Goal: Task Accomplishment & Management: Use online tool/utility

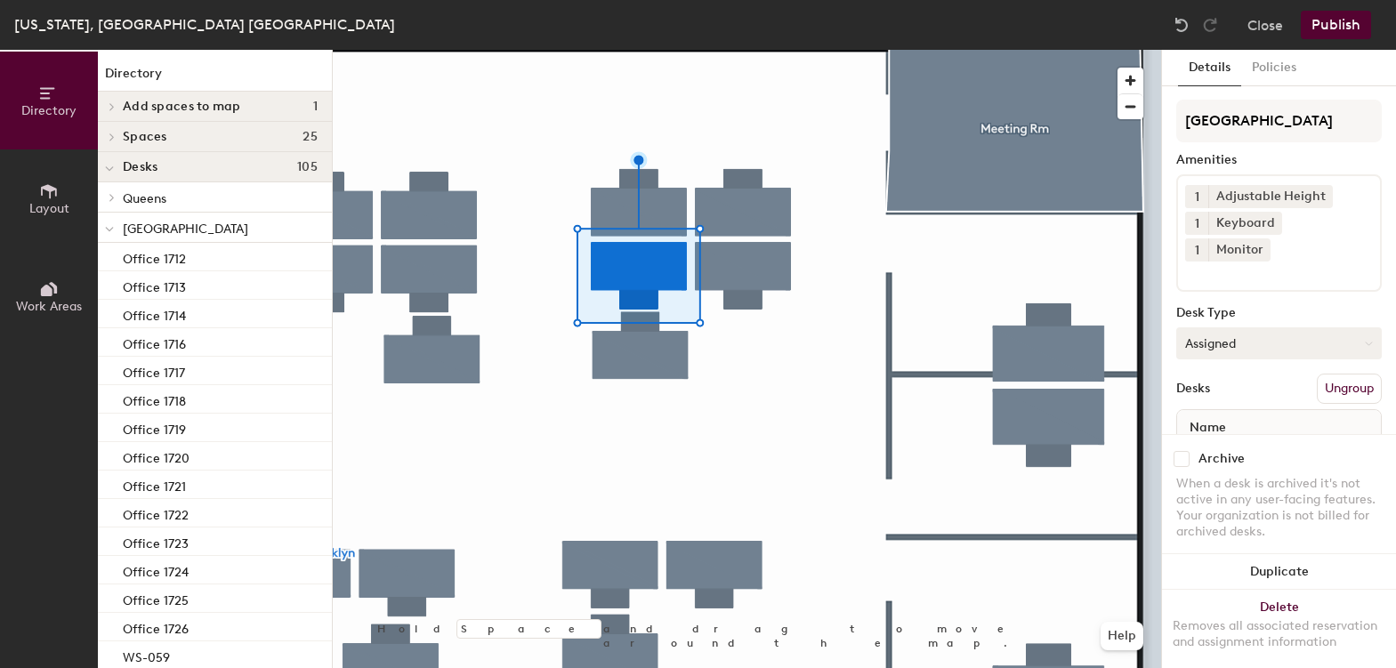
click at [1267, 348] on button "Assigned" at bounding box center [1279, 343] width 206 height 32
click at [1209, 452] on div "Hoteled" at bounding box center [1266, 452] width 178 height 27
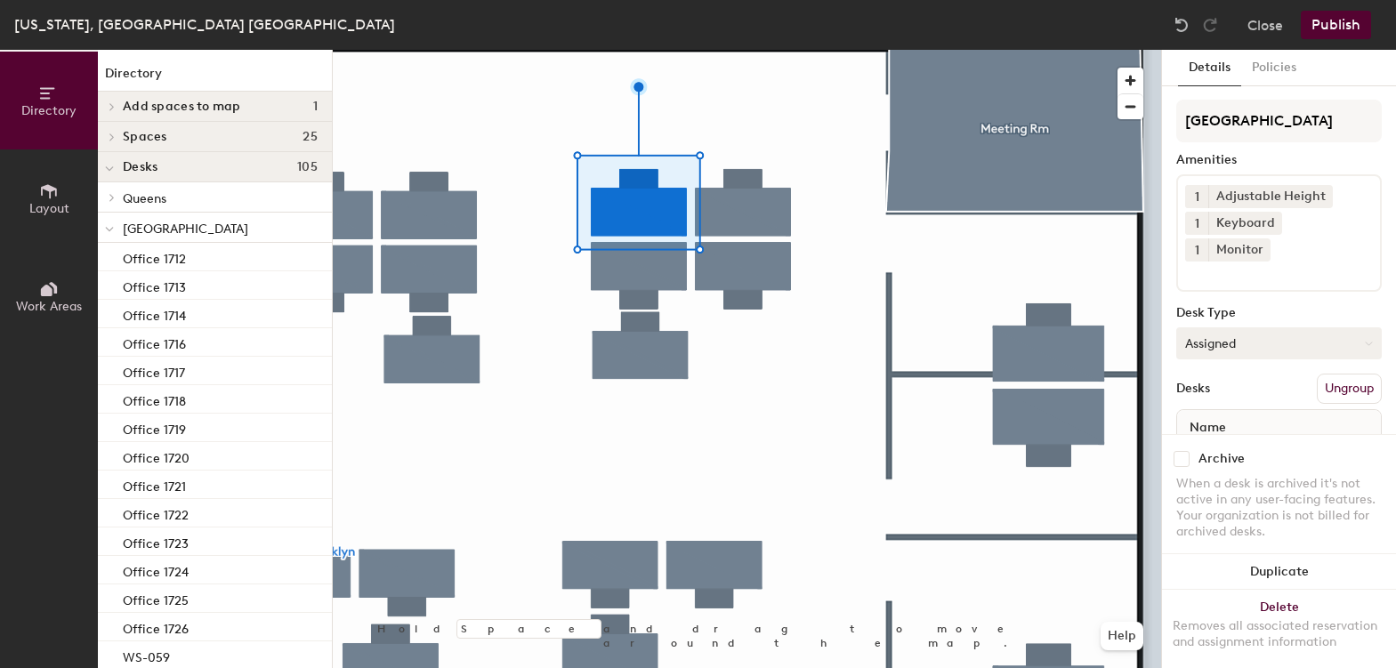
click at [1292, 342] on button "Assigned" at bounding box center [1279, 343] width 206 height 32
click at [1222, 446] on div "Hoteled" at bounding box center [1266, 452] width 178 height 27
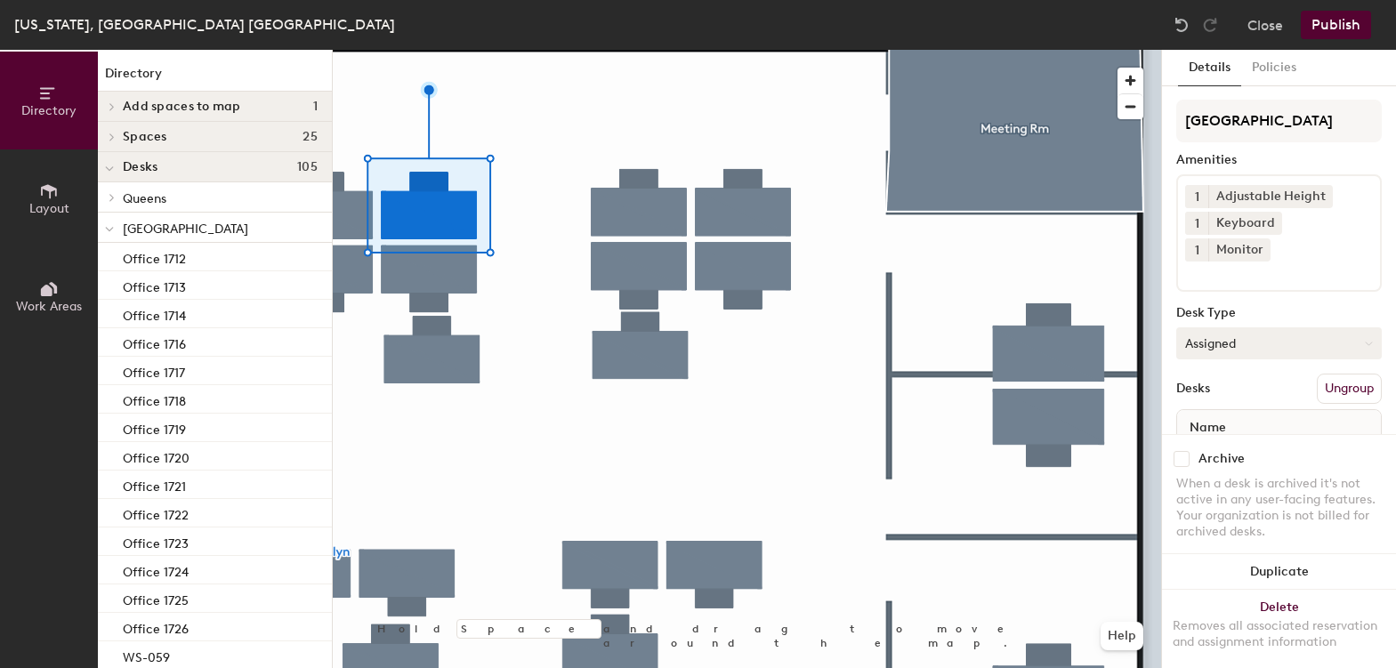
click at [1247, 348] on button "Assigned" at bounding box center [1279, 343] width 206 height 32
click at [1235, 446] on div "Hoteled" at bounding box center [1266, 452] width 178 height 27
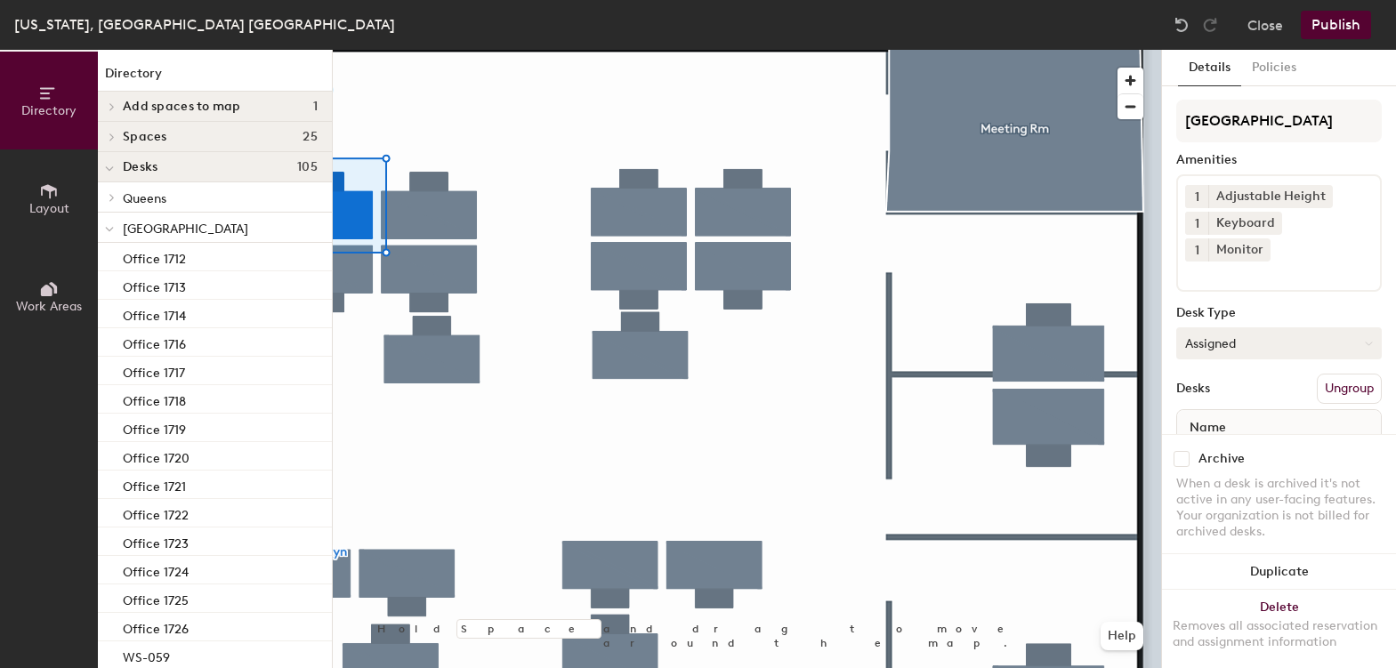
click at [1218, 335] on button "Assigned" at bounding box center [1279, 343] width 206 height 32
click at [1216, 453] on div "Hoteled" at bounding box center [1266, 452] width 178 height 27
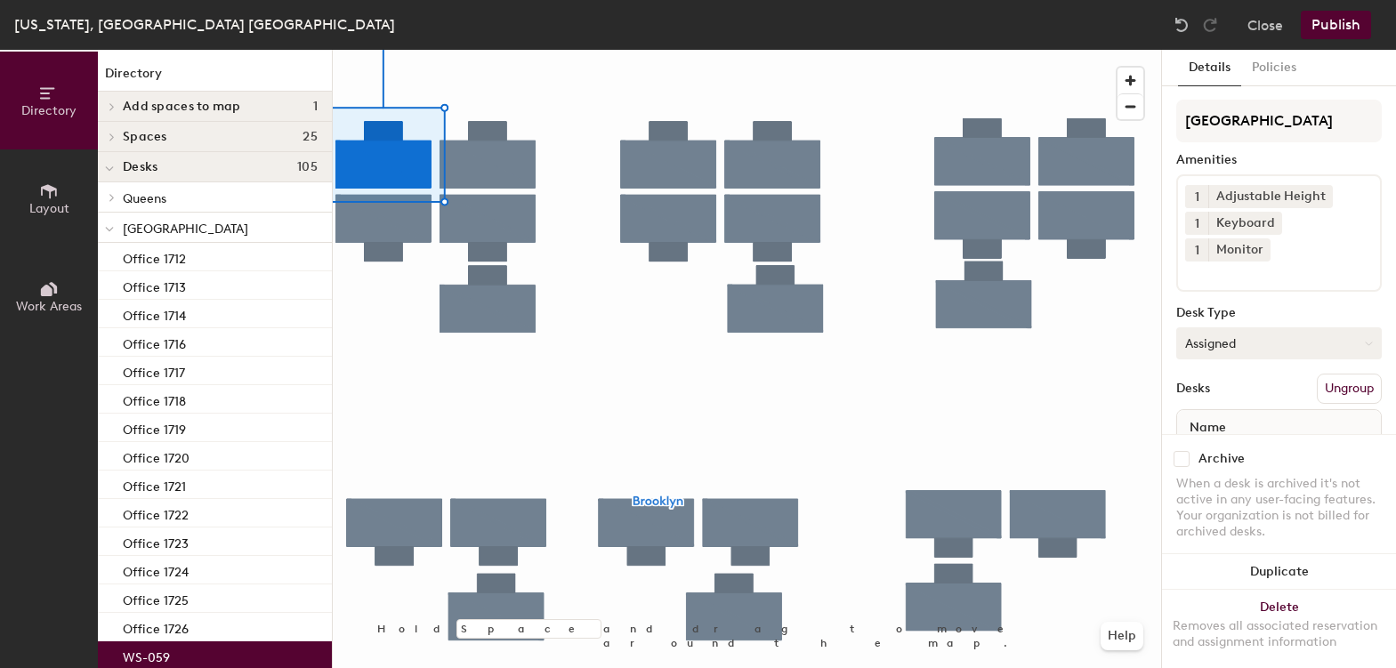
click at [1230, 342] on button "Assigned" at bounding box center [1279, 343] width 206 height 32
click at [1211, 450] on div "Hoteled" at bounding box center [1266, 452] width 178 height 27
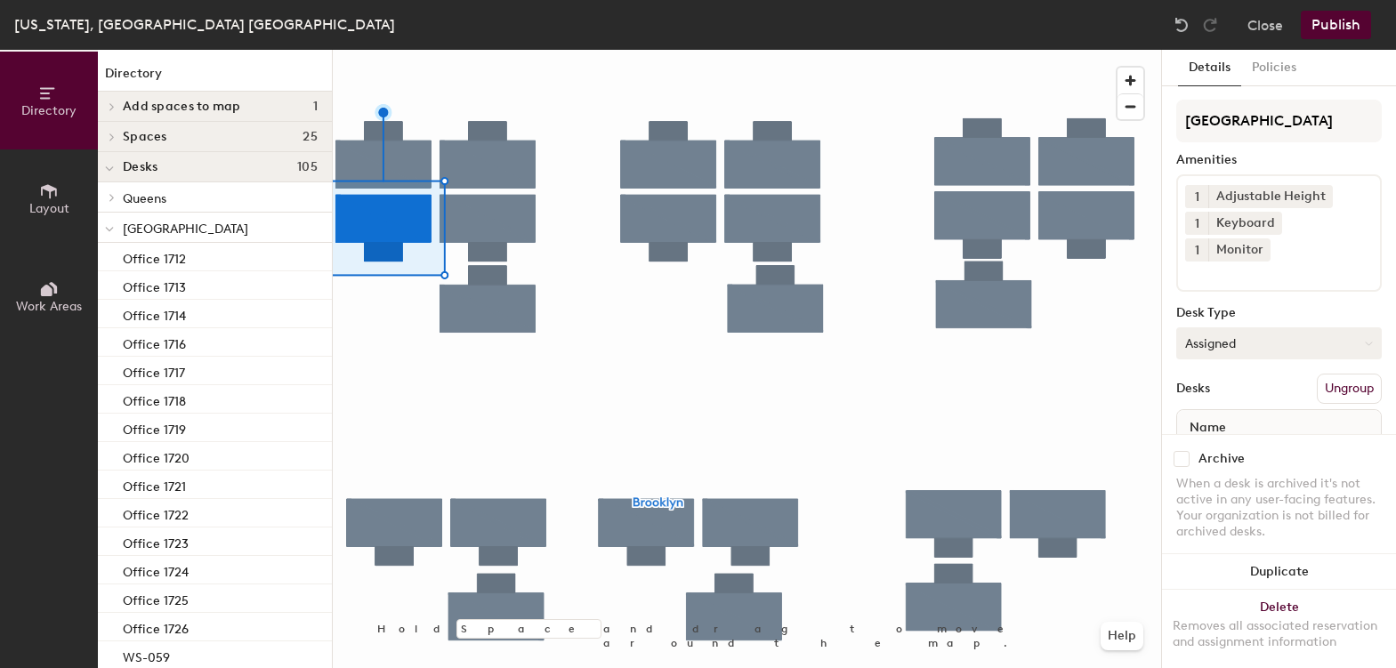
click at [1243, 348] on button "Assigned" at bounding box center [1279, 343] width 206 height 32
click at [1224, 453] on div "Hoteled" at bounding box center [1266, 452] width 178 height 27
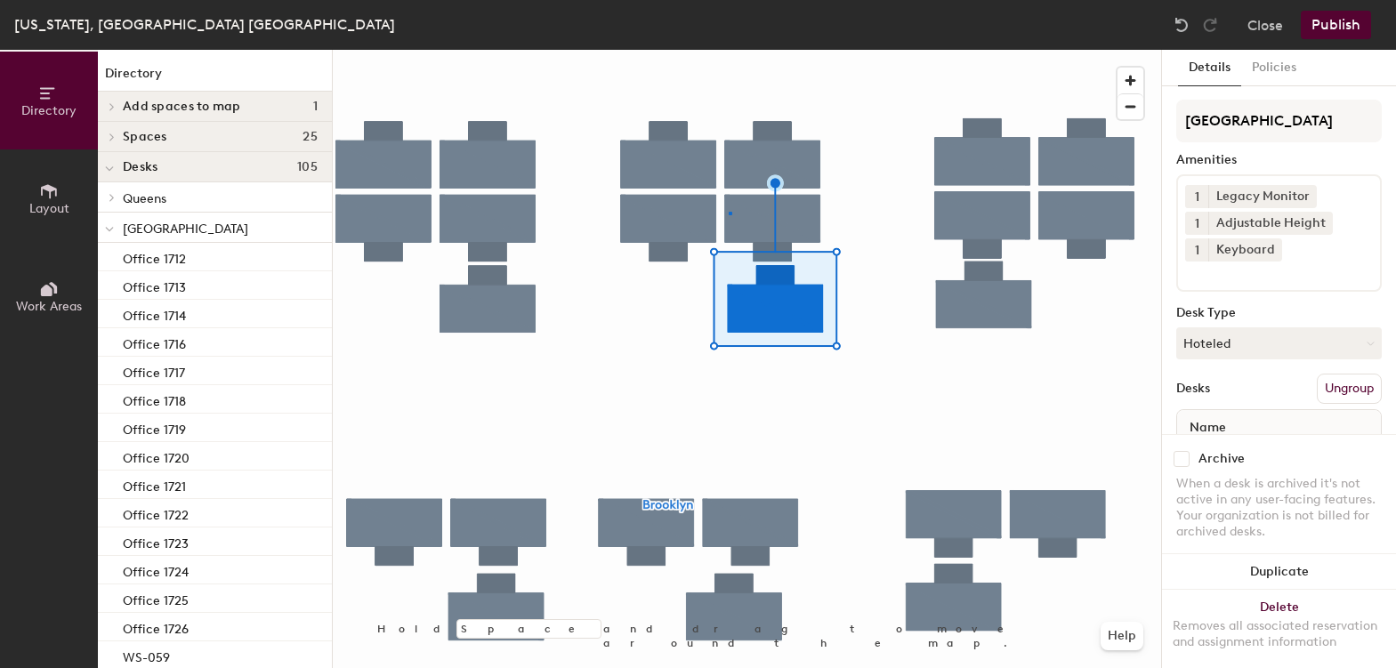
click at [730, 50] on div at bounding box center [747, 50] width 828 height 0
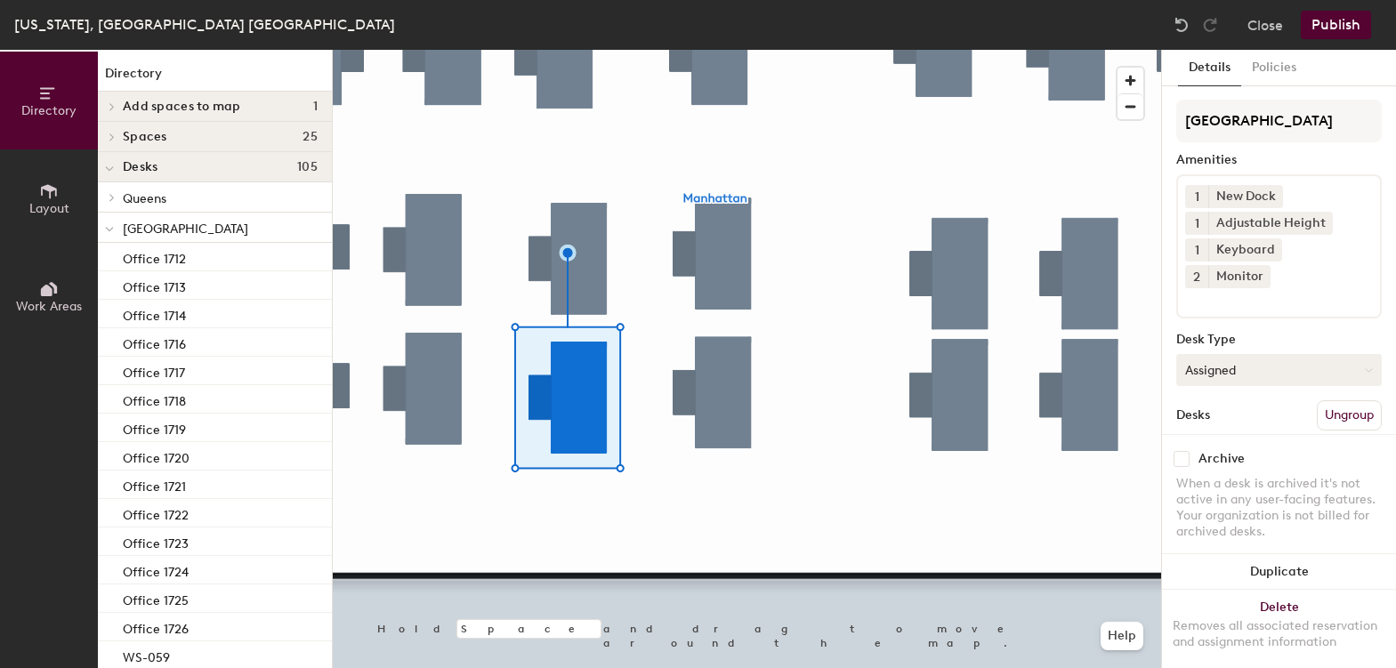
click at [1231, 368] on button "Assigned" at bounding box center [1279, 370] width 206 height 32
drag, startPoint x: 1221, startPoint y: 475, endPoint x: 1179, endPoint y: 470, distance: 42.2
click at [1220, 475] on div "Hoteled" at bounding box center [1266, 478] width 178 height 27
click at [434, 50] on div at bounding box center [747, 50] width 828 height 0
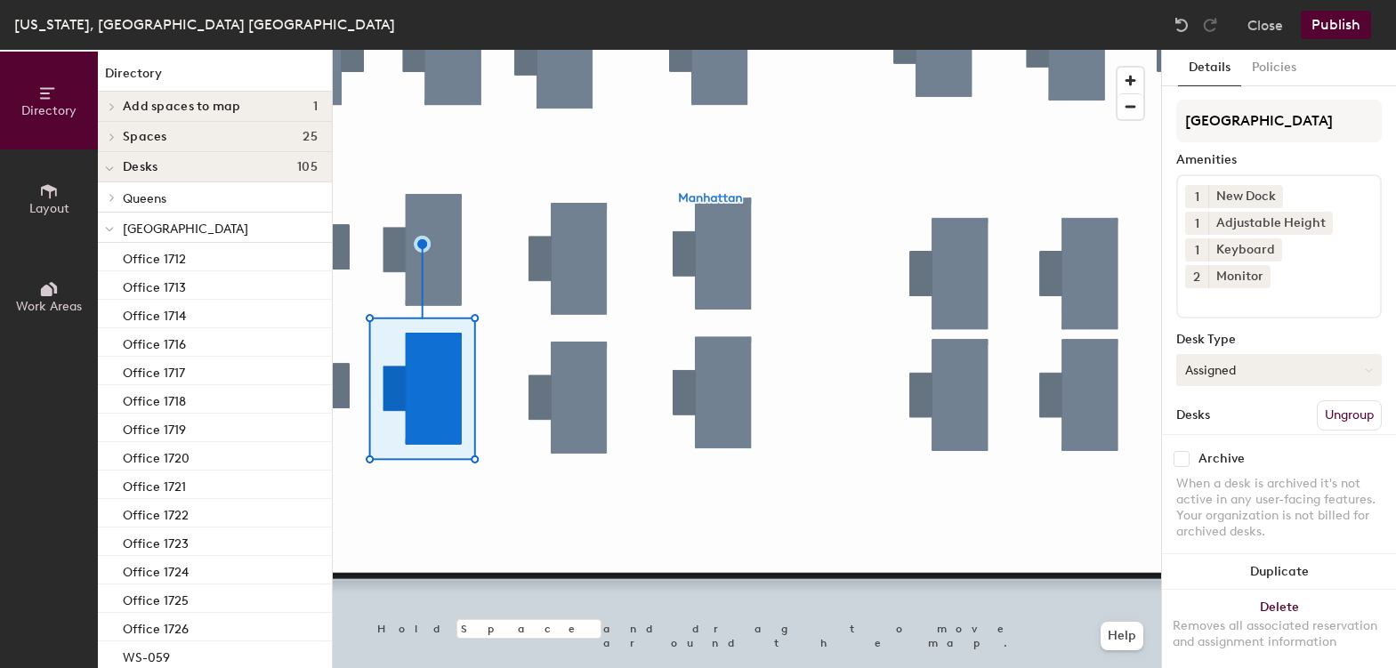
click at [1203, 372] on button "Assigned" at bounding box center [1279, 370] width 206 height 32
click at [1198, 480] on div "Hoteled" at bounding box center [1266, 478] width 178 height 27
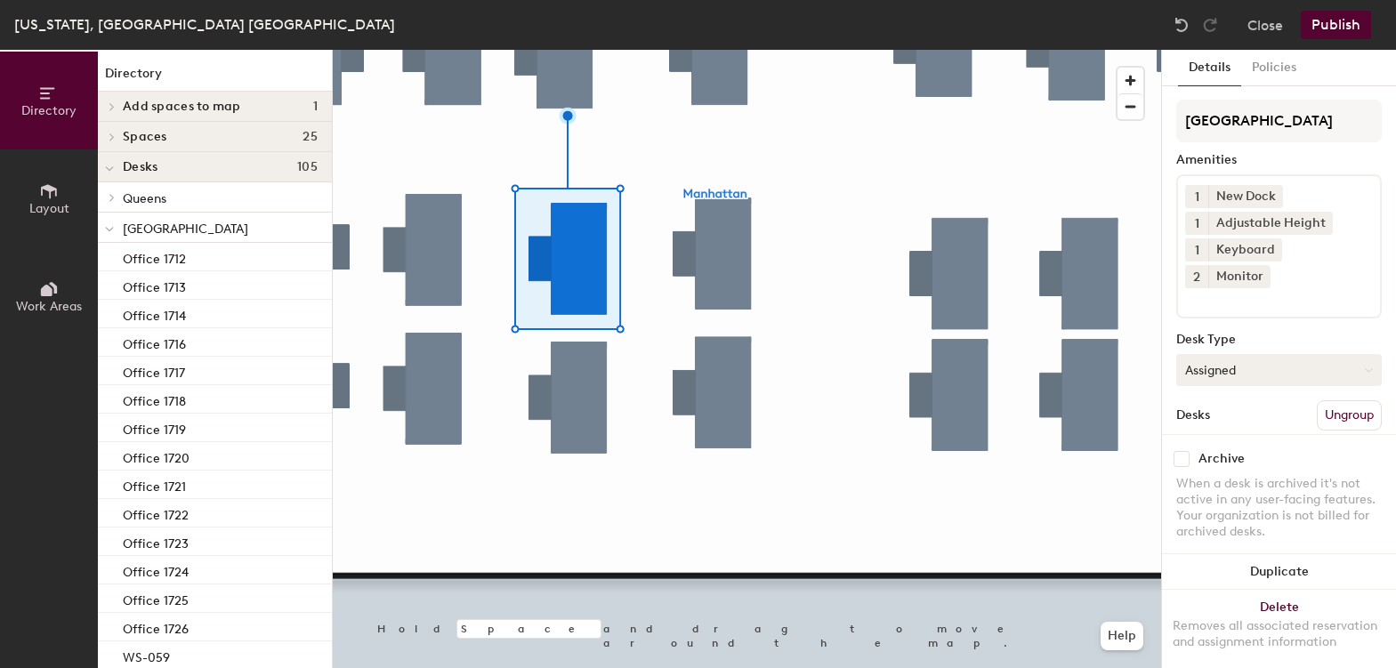
click at [1198, 366] on button "Assigned" at bounding box center [1279, 370] width 206 height 32
click at [1208, 472] on div "Hoteled" at bounding box center [1266, 478] width 178 height 27
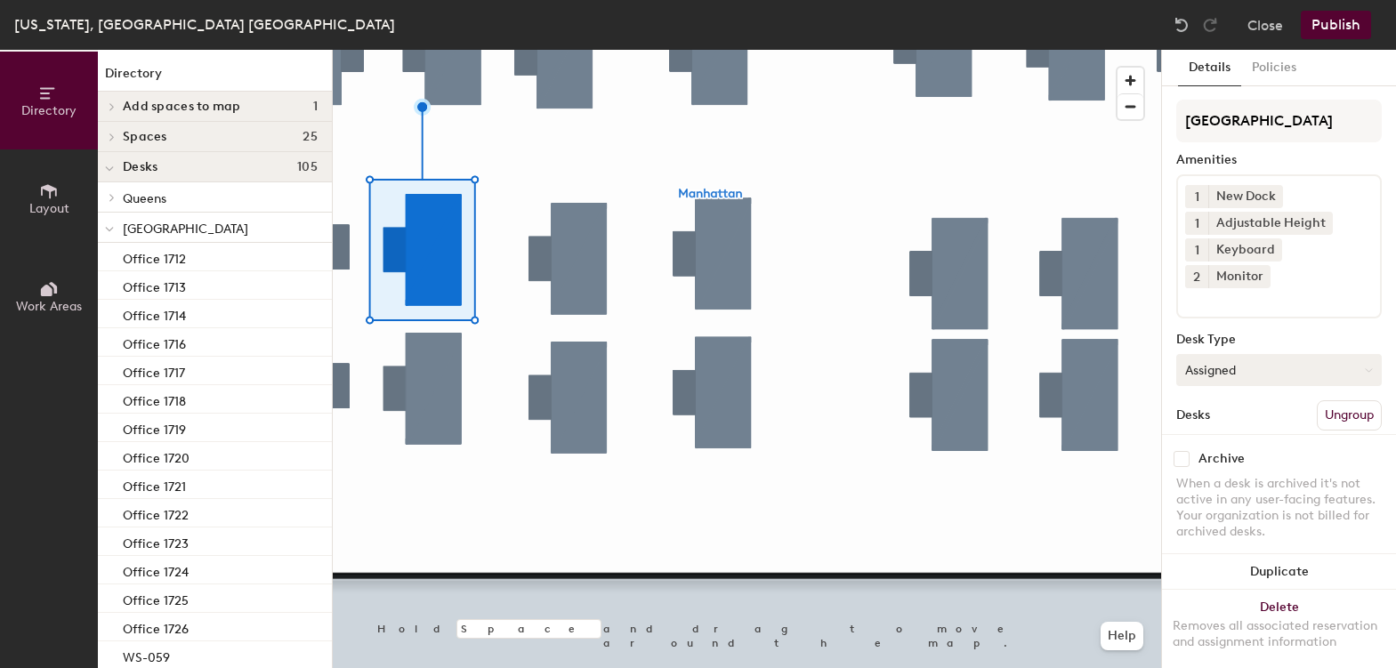
click at [1228, 371] on button "Assigned" at bounding box center [1279, 370] width 206 height 32
drag, startPoint x: 1214, startPoint y: 479, endPoint x: 1166, endPoint y: 475, distance: 47.3
click at [1213, 479] on div "Hoteled" at bounding box center [1266, 478] width 178 height 27
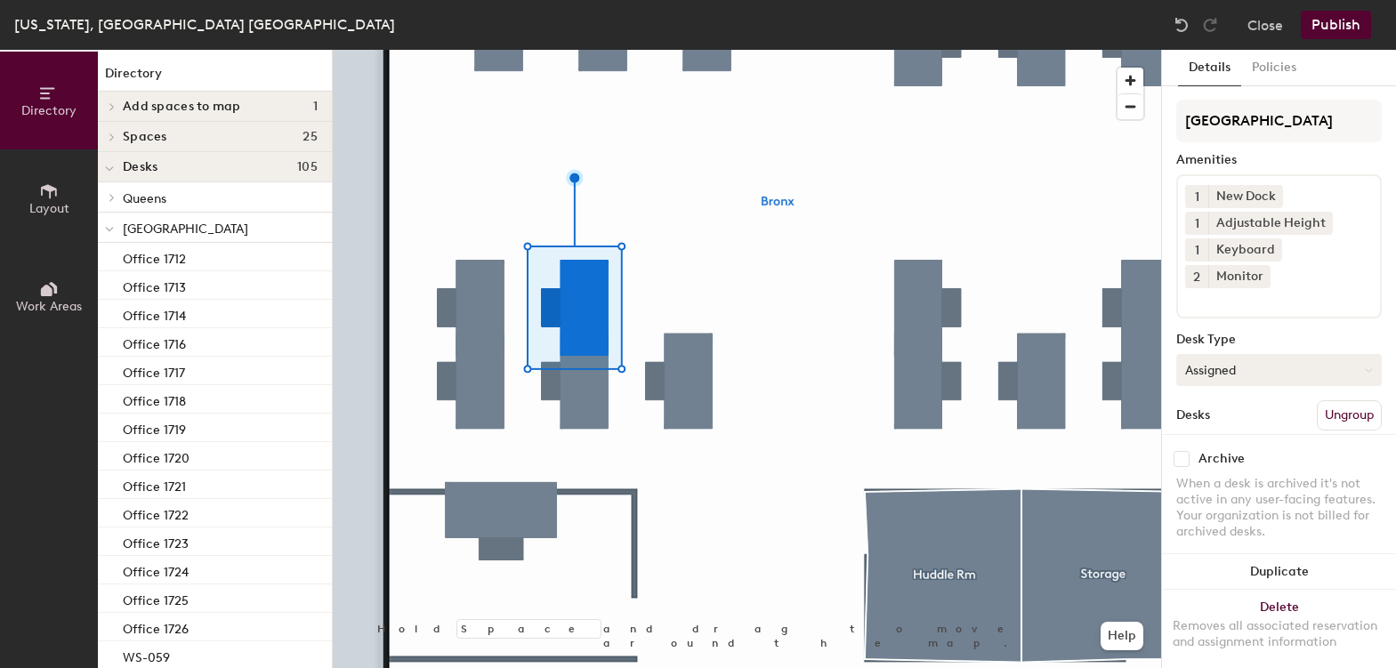
click at [1215, 363] on button "Assigned" at bounding box center [1279, 370] width 206 height 32
click at [1220, 479] on div "Hoteled" at bounding box center [1266, 478] width 178 height 27
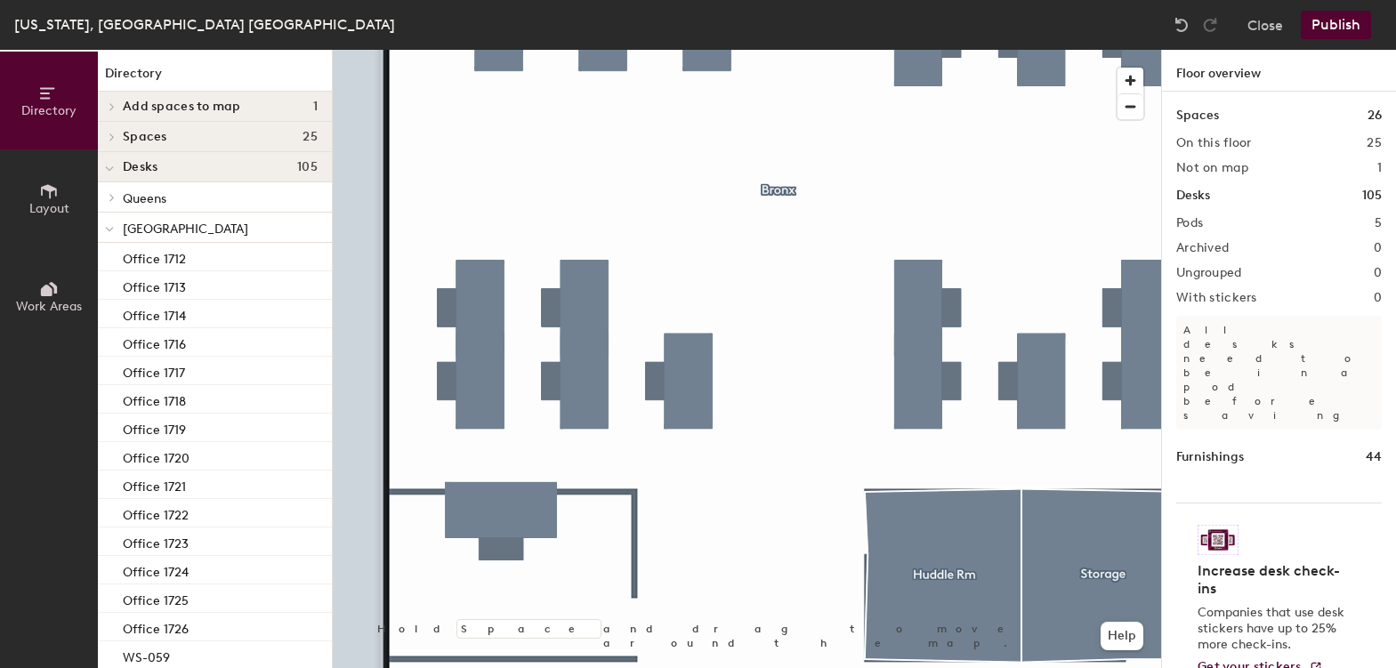
click at [1359, 30] on button "Publish" at bounding box center [1336, 25] width 70 height 28
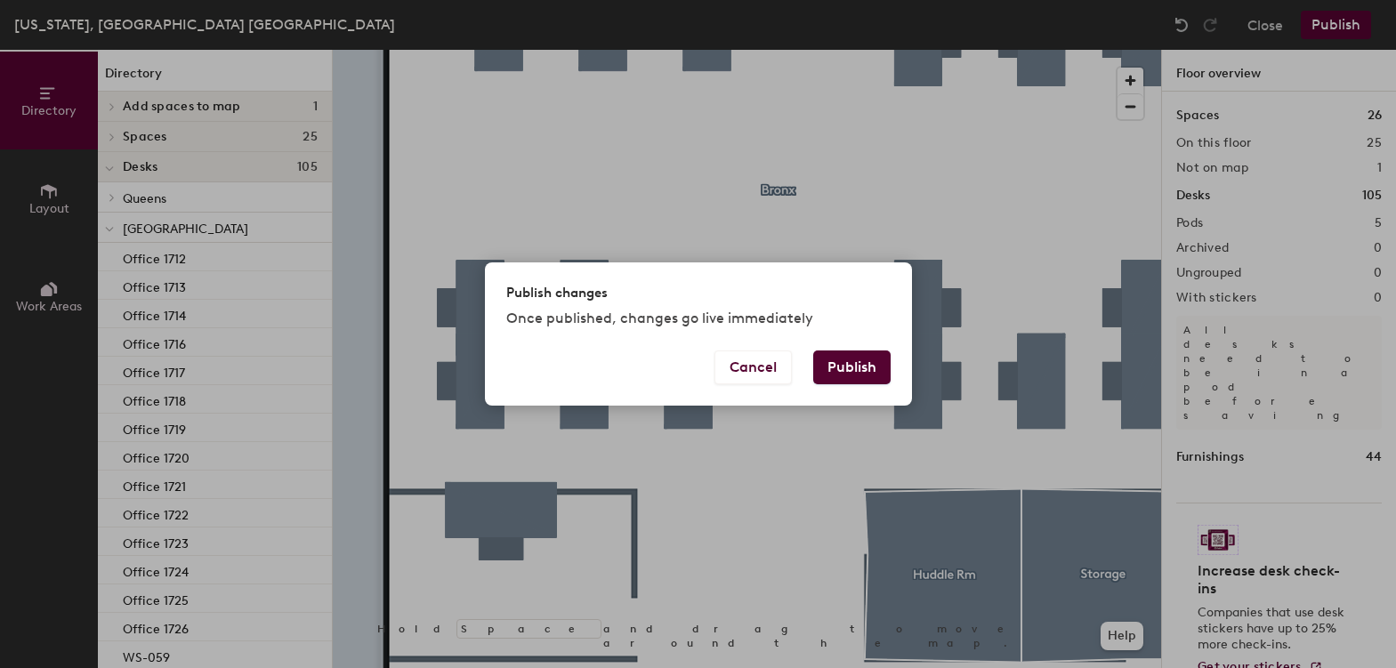
click at [864, 363] on button "Publish" at bounding box center [851, 368] width 77 height 34
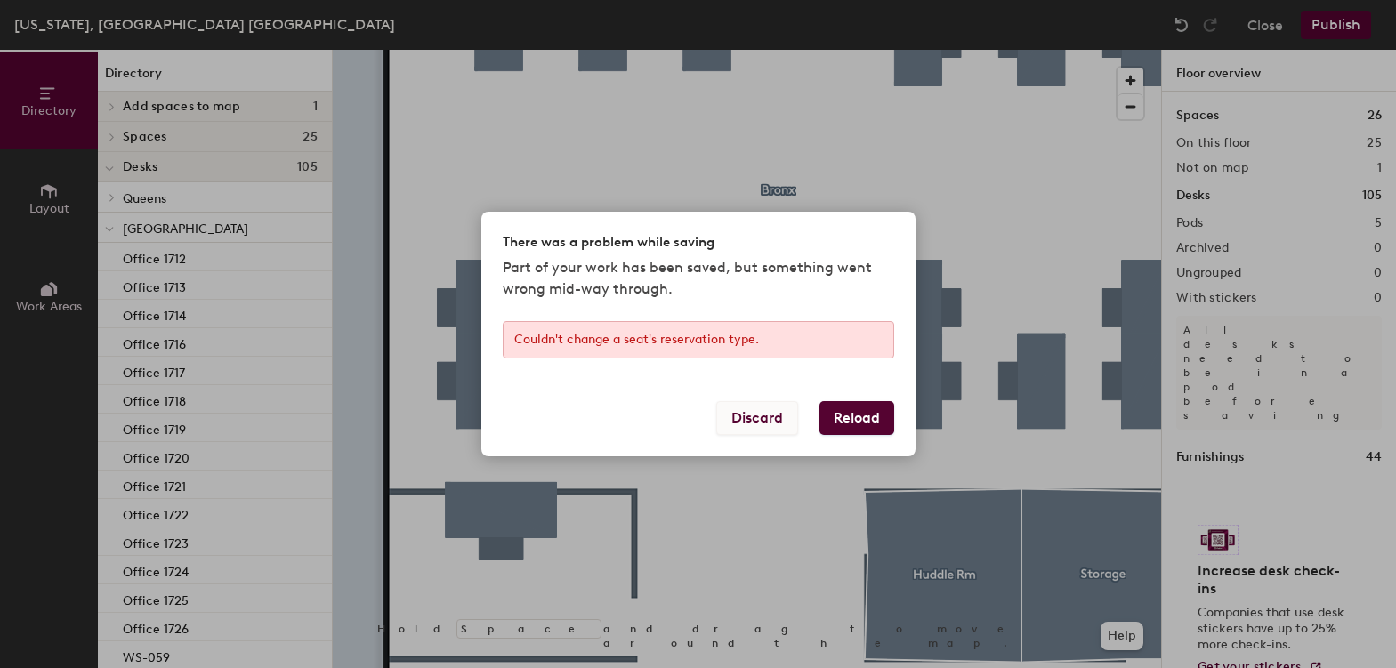
click at [764, 419] on button "Discard" at bounding box center [757, 418] width 82 height 34
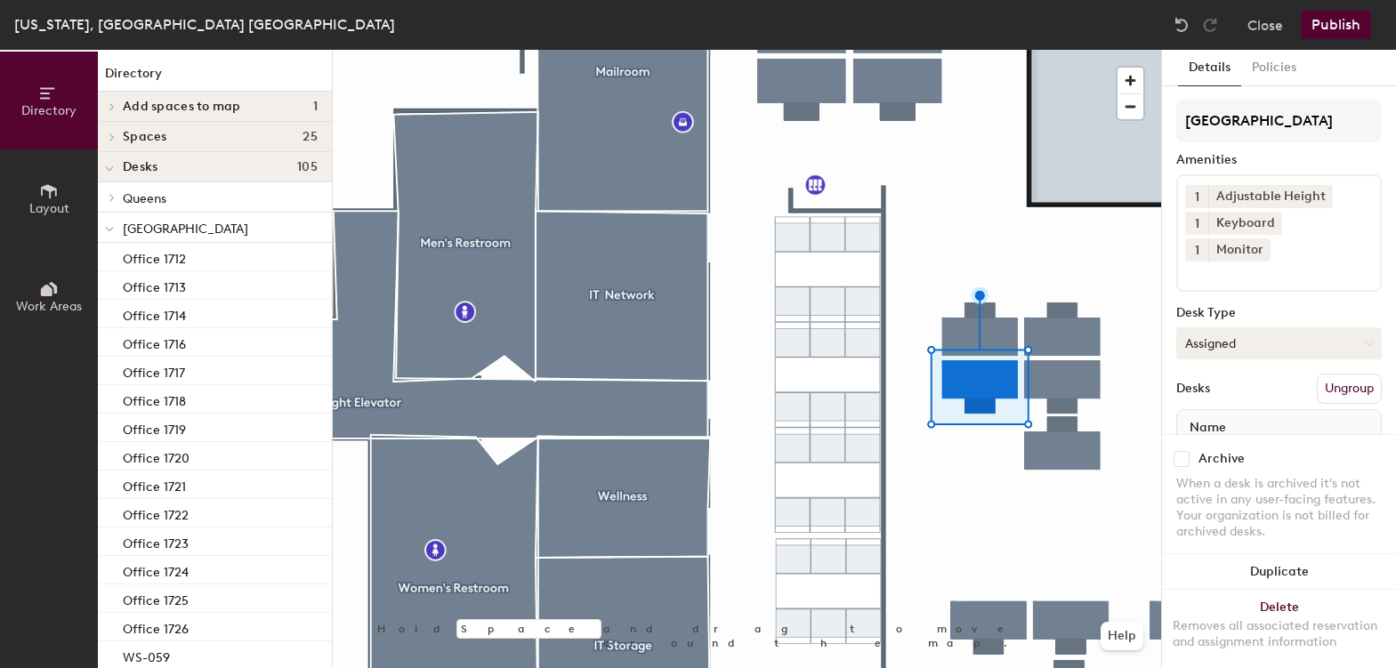
click at [1200, 338] on button "Assigned" at bounding box center [1279, 343] width 206 height 32
click at [1206, 449] on div "Hoteled" at bounding box center [1266, 452] width 178 height 27
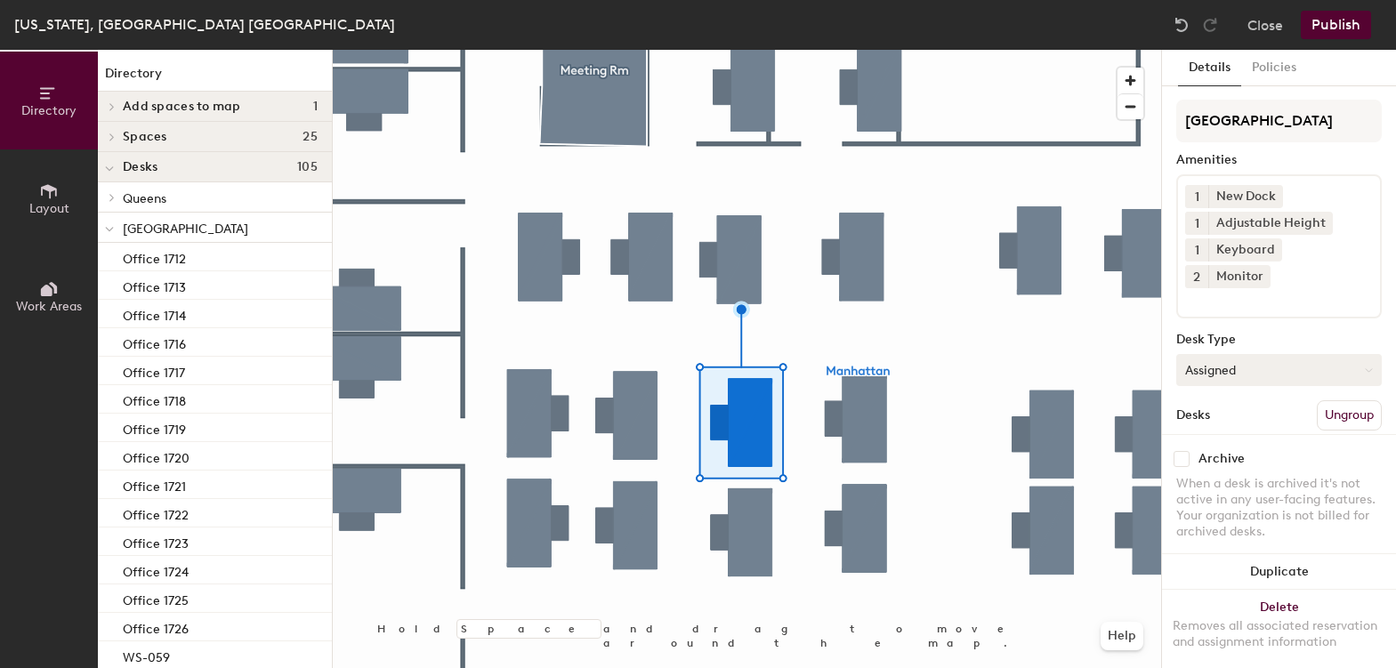
click at [1347, 370] on button "Assigned" at bounding box center [1279, 370] width 206 height 32
click at [1254, 480] on div "Hoteled" at bounding box center [1266, 478] width 178 height 27
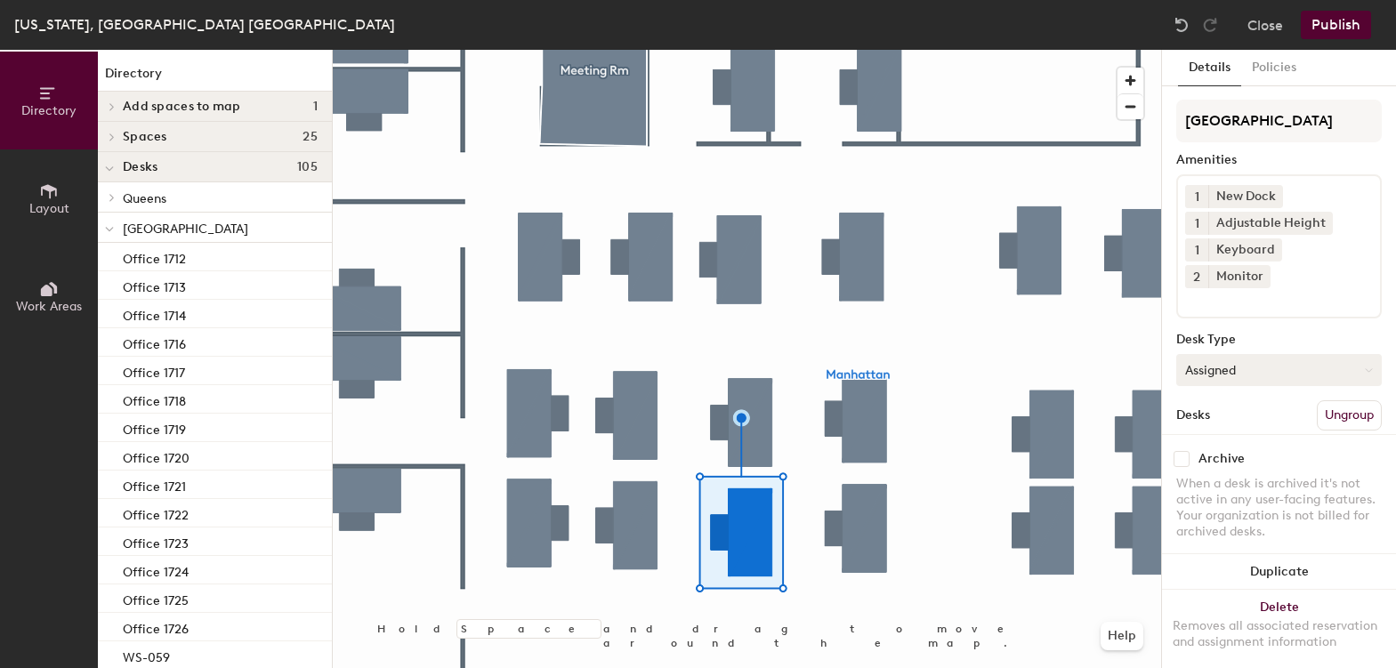
click at [1227, 374] on button "Assigned" at bounding box center [1279, 370] width 206 height 32
click at [1229, 472] on div "Hoteled" at bounding box center [1266, 478] width 178 height 27
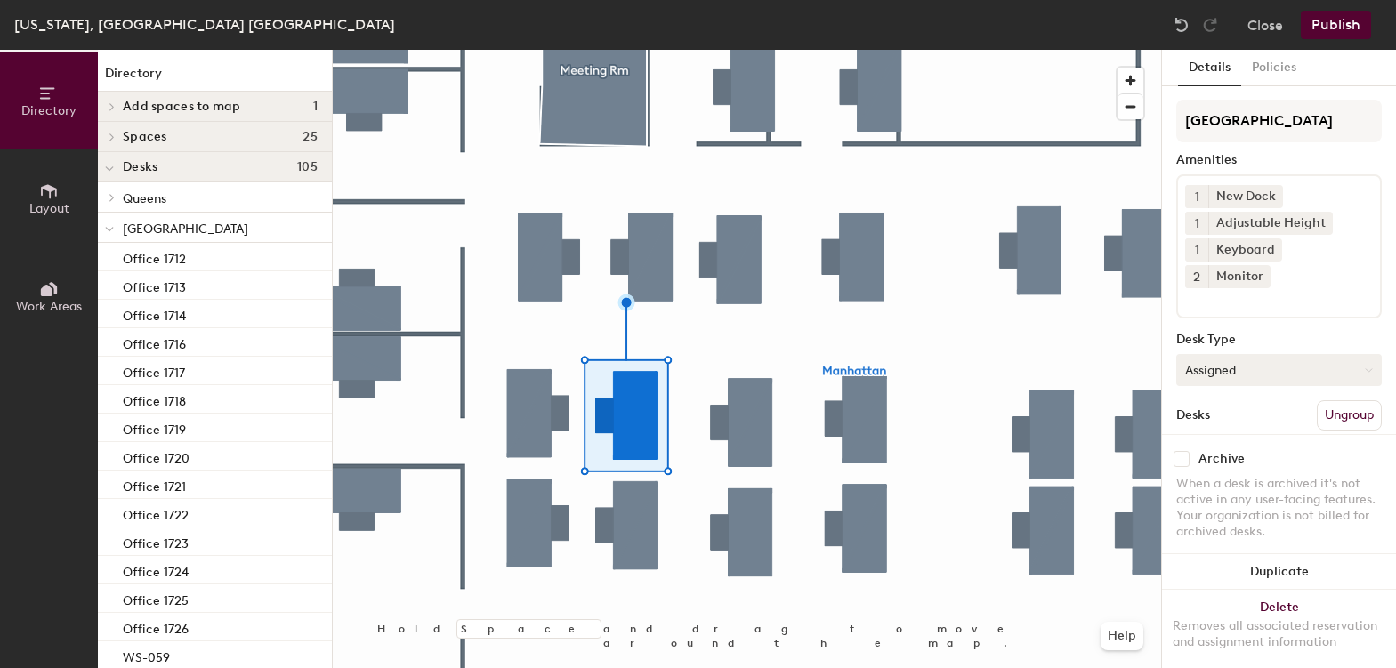
click at [1236, 367] on button "Assigned" at bounding box center [1279, 370] width 206 height 32
click at [1220, 477] on div "Hoteled" at bounding box center [1266, 478] width 178 height 27
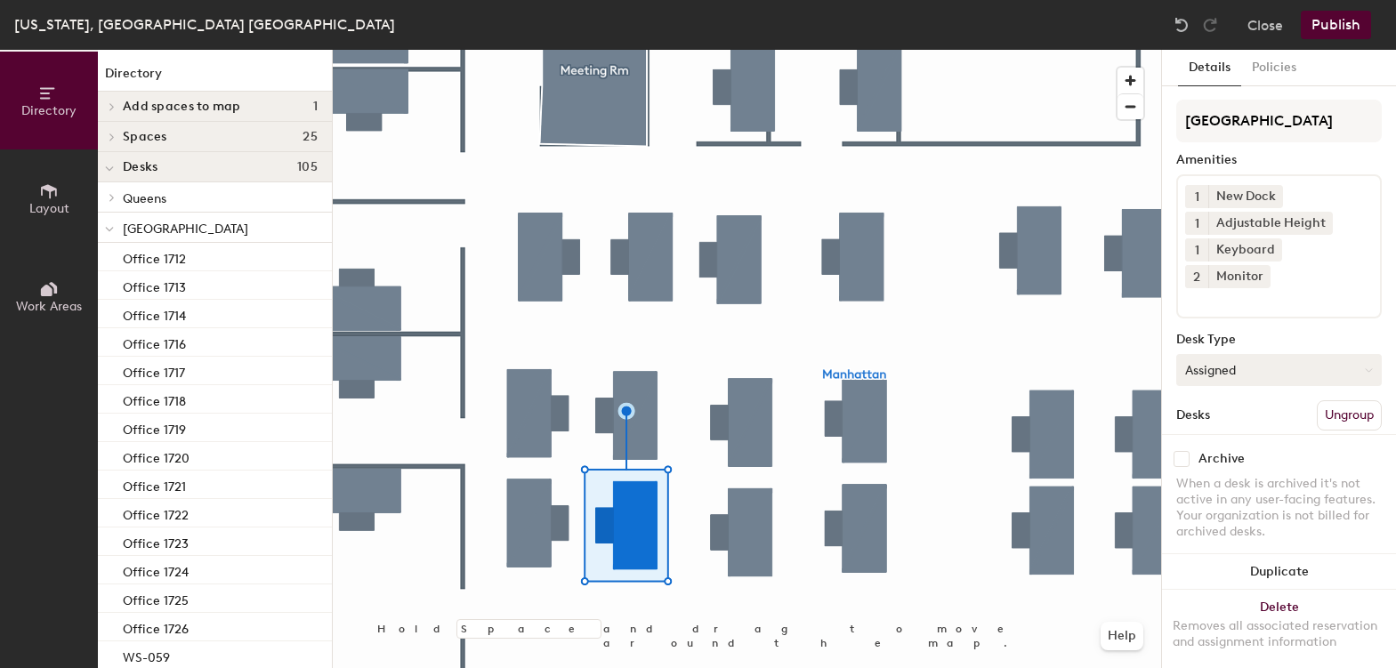
click at [1322, 373] on button "Assigned" at bounding box center [1279, 370] width 206 height 32
click at [1228, 484] on div "Hoteled" at bounding box center [1266, 478] width 178 height 27
click at [1355, 27] on button "Publish" at bounding box center [1336, 25] width 70 height 28
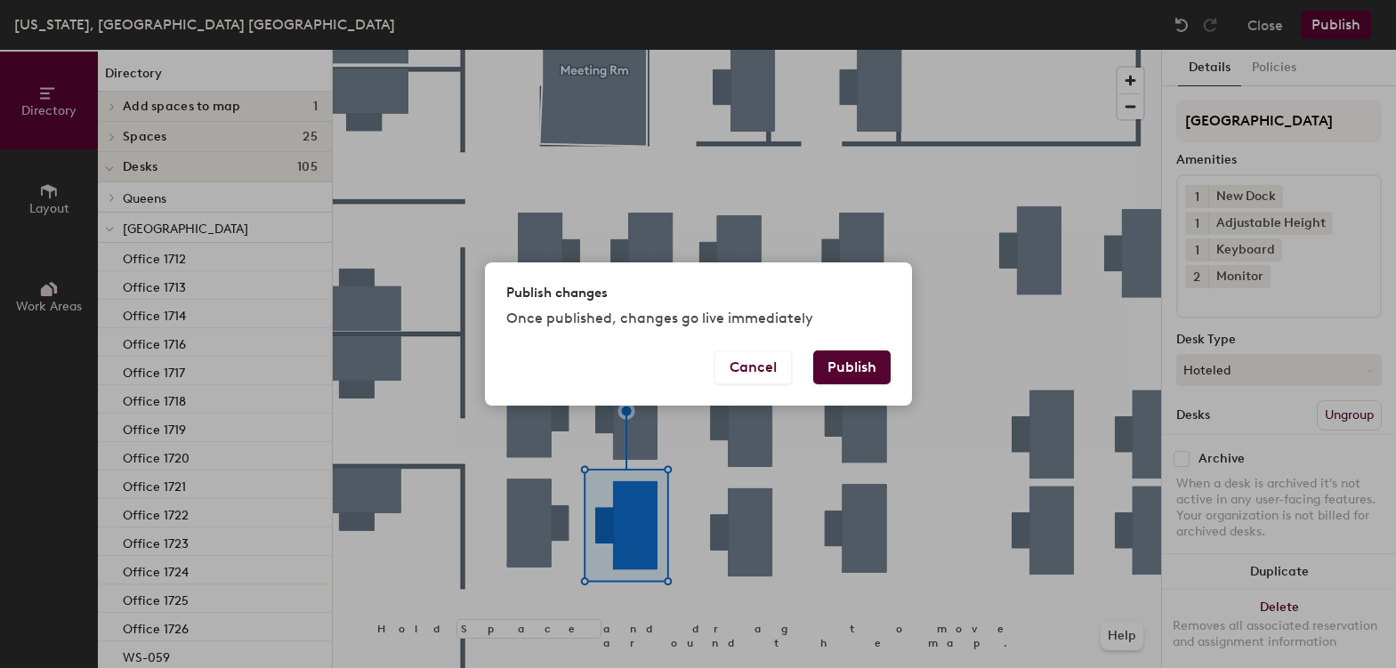
click at [865, 375] on button "Publish" at bounding box center [851, 368] width 77 height 34
